Goal: Information Seeking & Learning: Check status

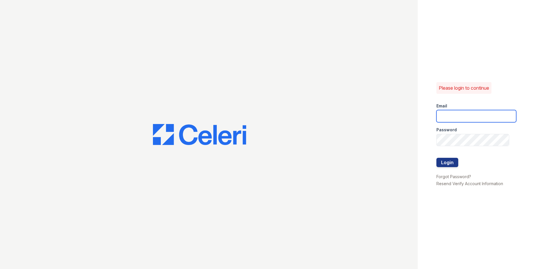
click at [448, 115] on input "email" at bounding box center [477, 116] width 80 height 12
type input "[EMAIL_ADDRESS][DOMAIN_NAME]"
click at [443, 162] on button "Login" at bounding box center [448, 162] width 22 height 9
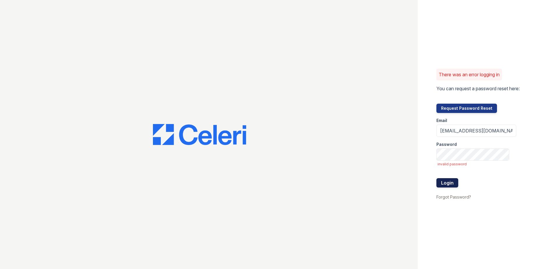
click at [447, 183] on button "Login" at bounding box center [448, 182] width 22 height 9
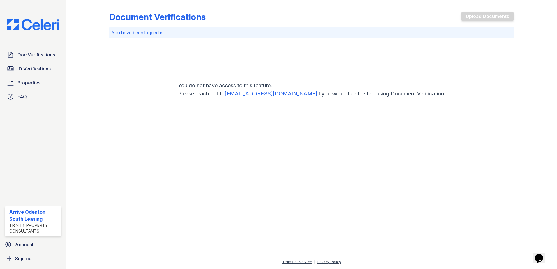
click at [40, 56] on span "Doc Verifications" at bounding box center [36, 54] width 38 height 7
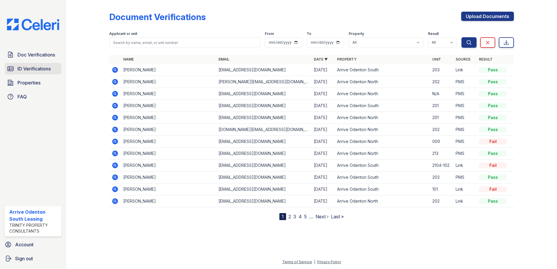
click at [25, 67] on span "ID Verifications" at bounding box center [33, 68] width 33 height 7
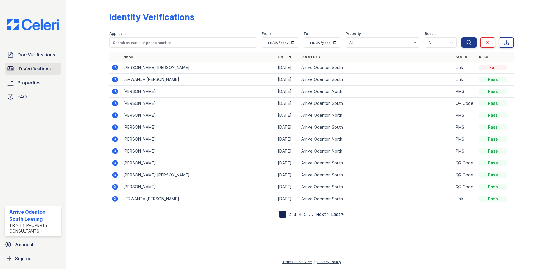
click at [37, 67] on span "ID Verifications" at bounding box center [33, 68] width 33 height 7
click at [34, 67] on span "ID Verifications" at bounding box center [33, 68] width 33 height 7
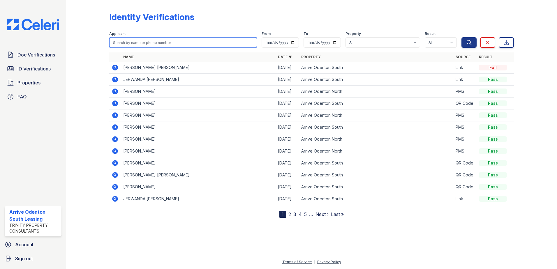
click at [136, 39] on input "search" at bounding box center [183, 42] width 148 height 10
type input "william biggs"
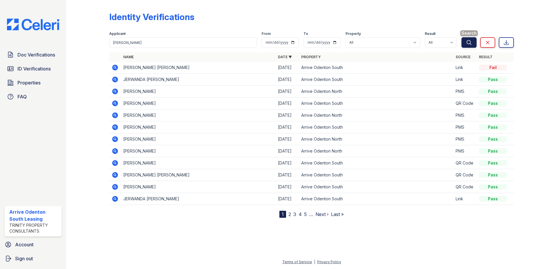
click at [470, 41] on icon "submit" at bounding box center [469, 42] width 4 height 4
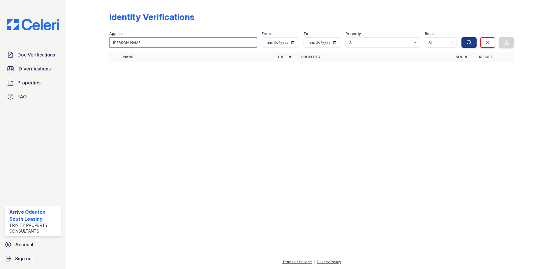
drag, startPoint x: 144, startPoint y: 43, endPoint x: 106, endPoint y: 45, distance: 37.6
click at [106, 45] on div "Identity Verifications Filter Applicant william biggs From To Property All Arri…" at bounding box center [311, 38] width 472 height 77
click at [253, 42] on input "william biggs" at bounding box center [183, 42] width 148 height 10
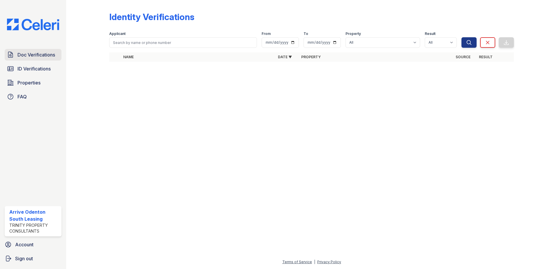
click at [31, 57] on span "Doc Verifications" at bounding box center [36, 54] width 38 height 7
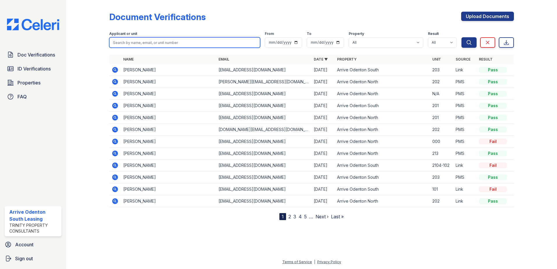
click at [127, 42] on input "search" at bounding box center [184, 42] width 151 height 10
type input "william biggs"
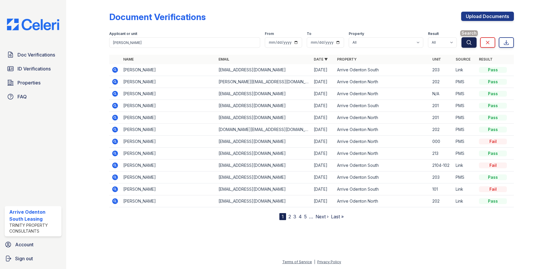
click at [465, 41] on button "Search" at bounding box center [469, 42] width 15 height 10
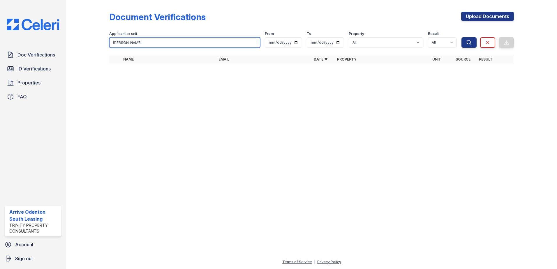
drag, startPoint x: 141, startPoint y: 43, endPoint x: 75, endPoint y: 53, distance: 67.3
click at [75, 53] on div "Document Verifications Upload Documents Filter Applicant or unit william biggs …" at bounding box center [311, 134] width 491 height 269
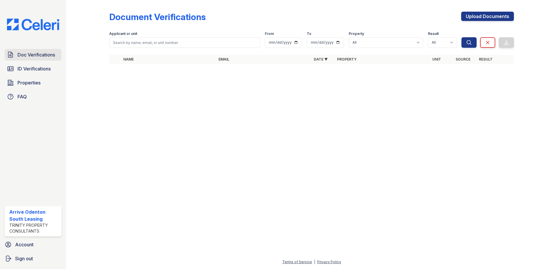
click at [28, 57] on span "Doc Verifications" at bounding box center [36, 54] width 38 height 7
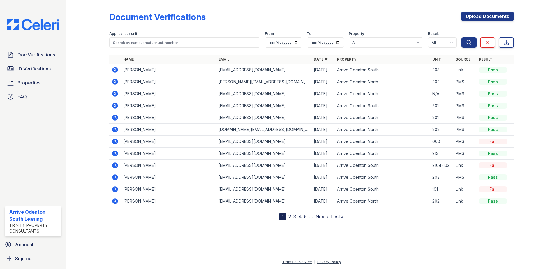
click at [115, 94] on icon at bounding box center [114, 93] width 1 height 1
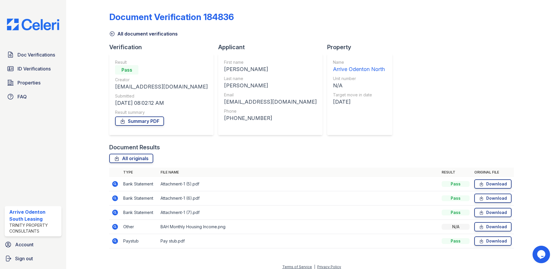
click at [115, 227] on icon at bounding box center [114, 226] width 1 height 1
